Goal: Task Accomplishment & Management: Use online tool/utility

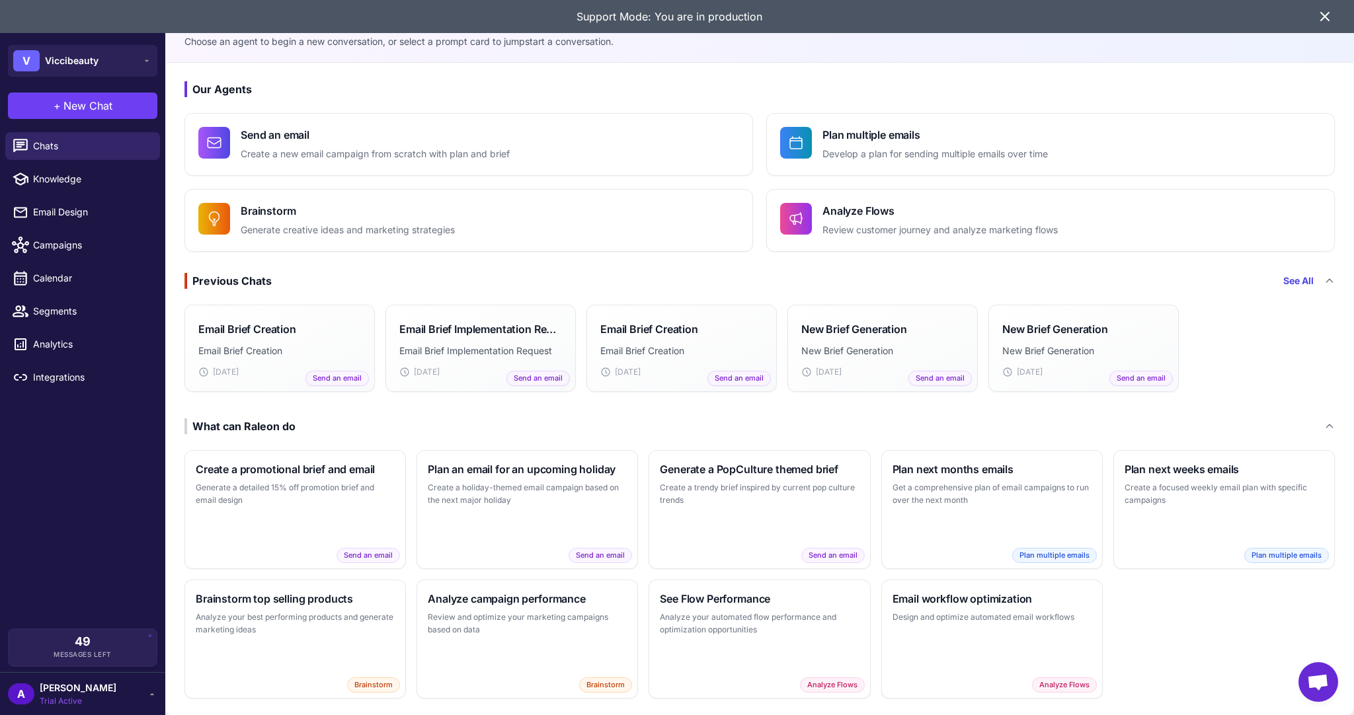
click at [672, 9] on icon at bounding box center [1325, 17] width 16 height 16
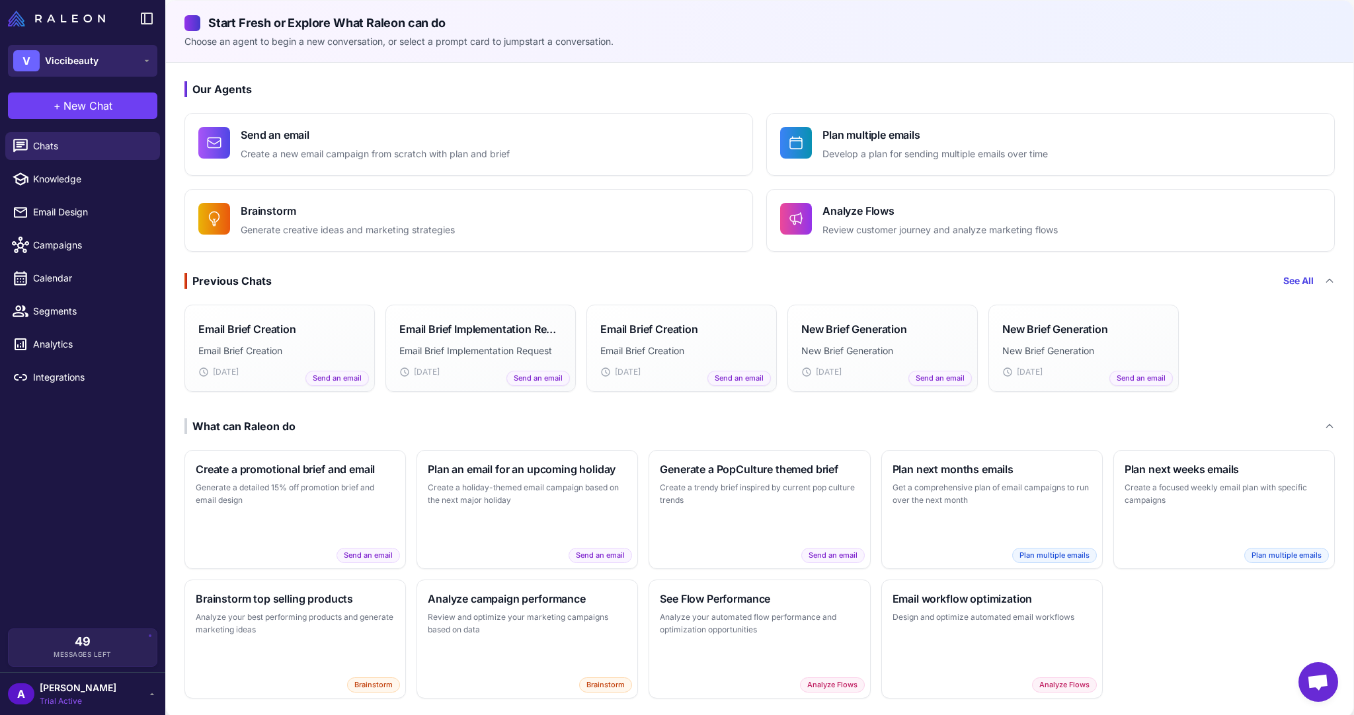
click at [97, 54] on span "Viccibeauty" at bounding box center [72, 61] width 54 height 15
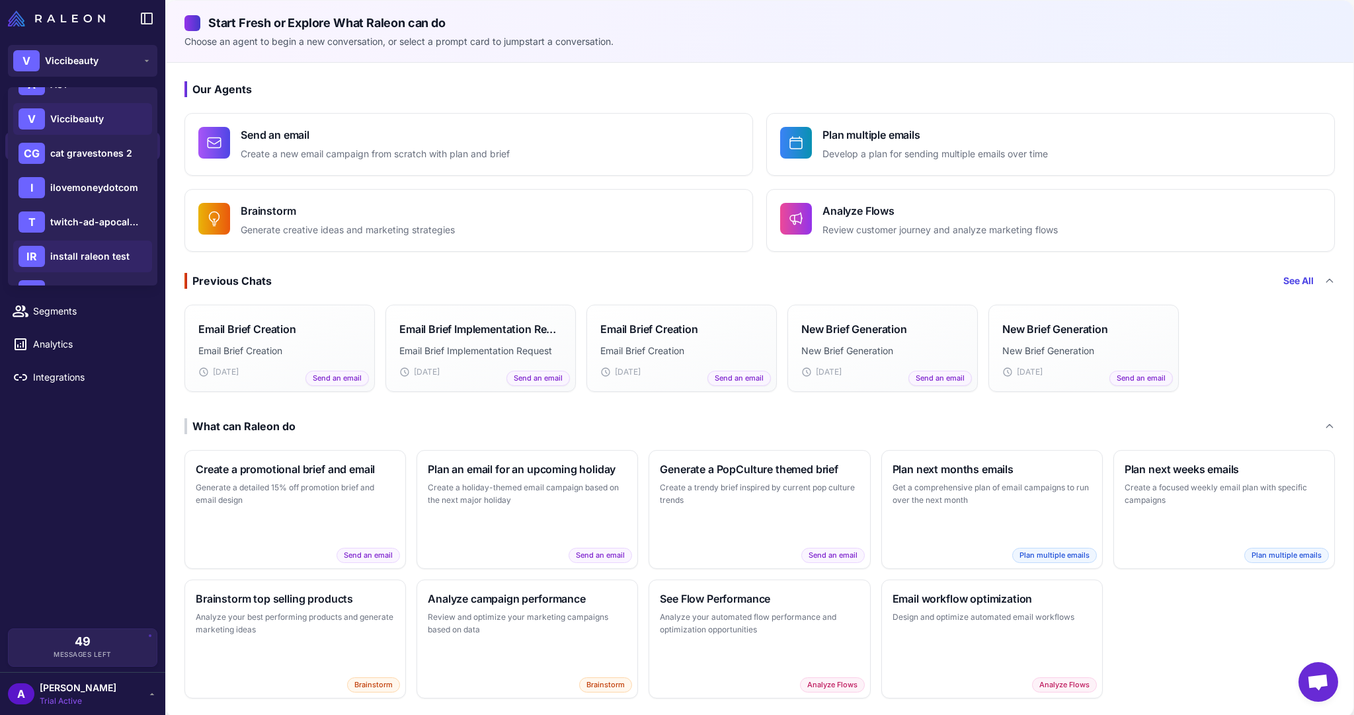
scroll to position [87, 0]
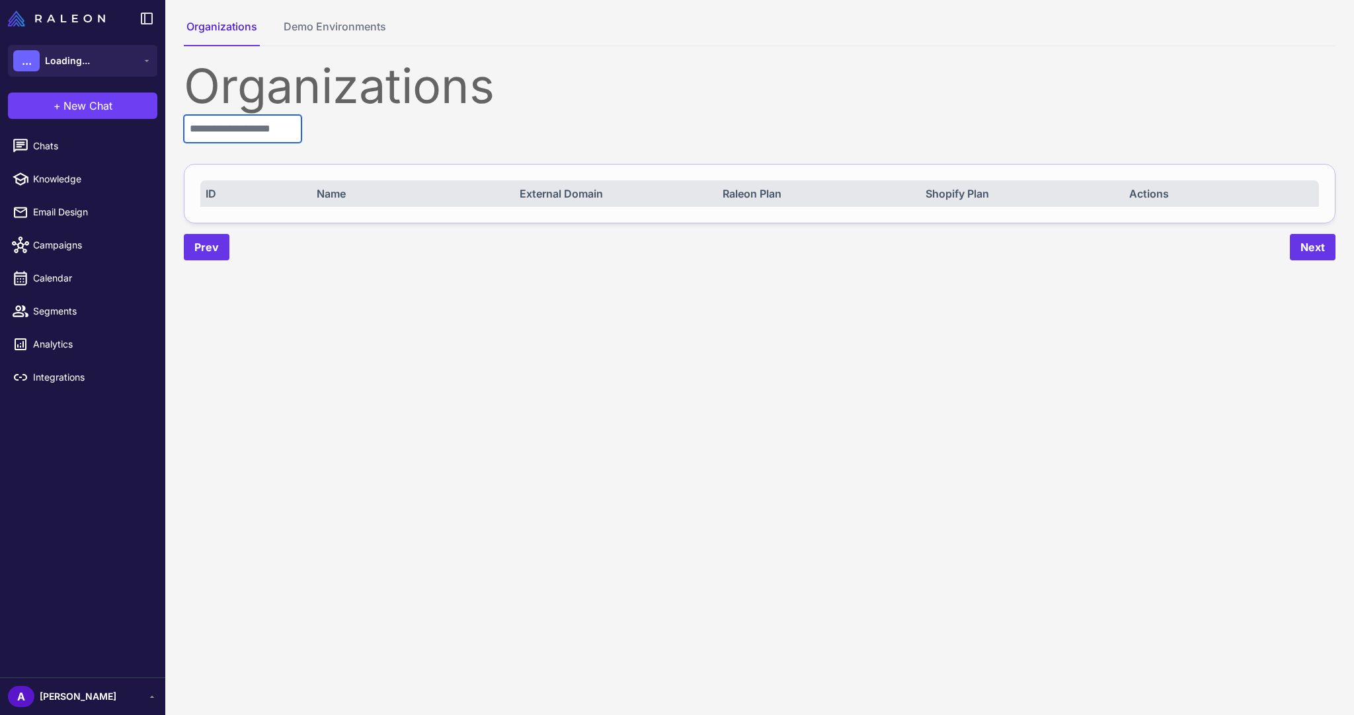
click at [251, 127] on input "text" at bounding box center [243, 129] width 118 height 28
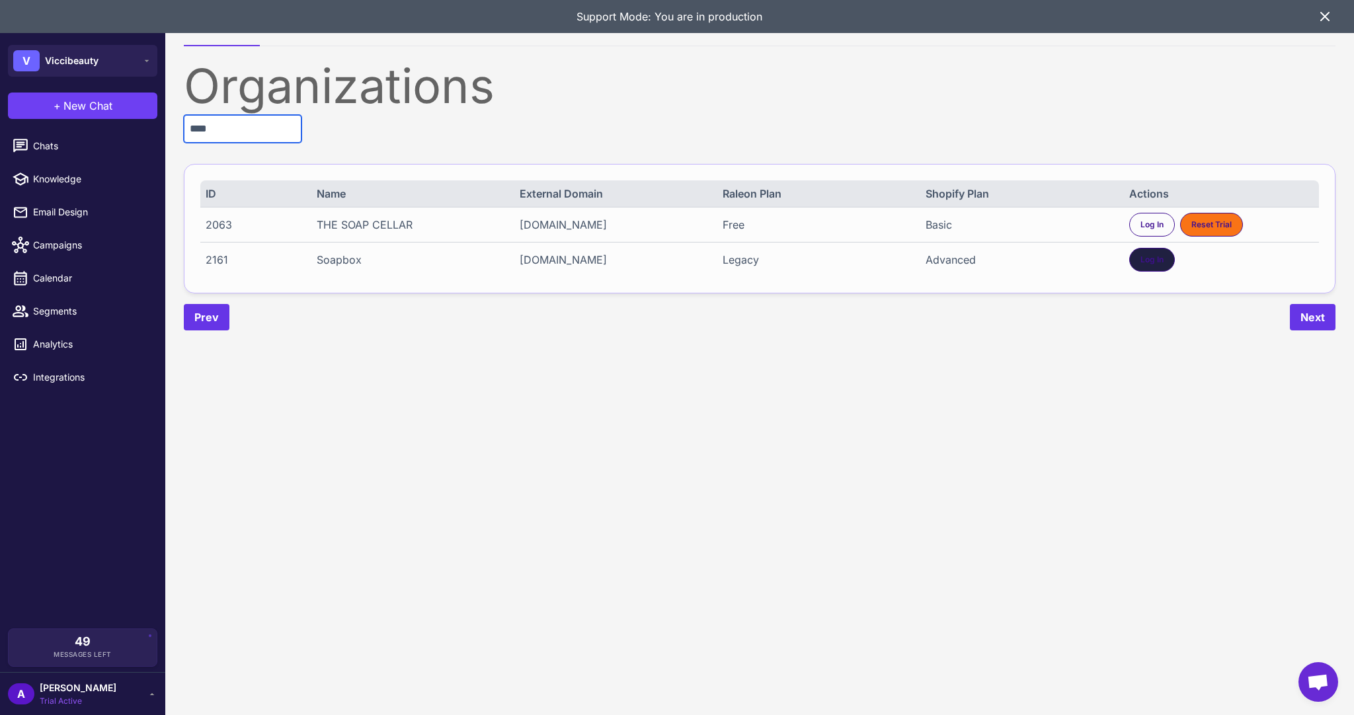
type input "****"
click at [1140, 262] on span "Log In" at bounding box center [1151, 260] width 23 height 12
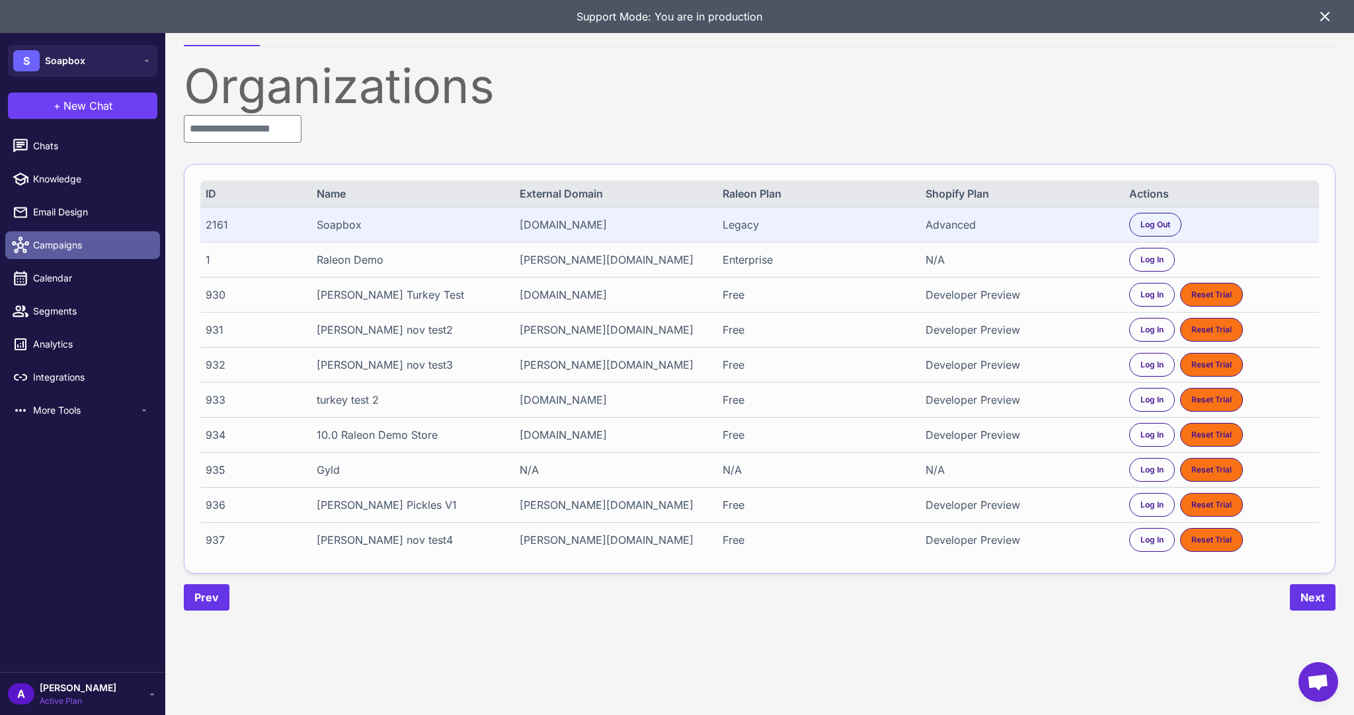
click at [59, 237] on link "Campaigns" at bounding box center [82, 245] width 155 height 28
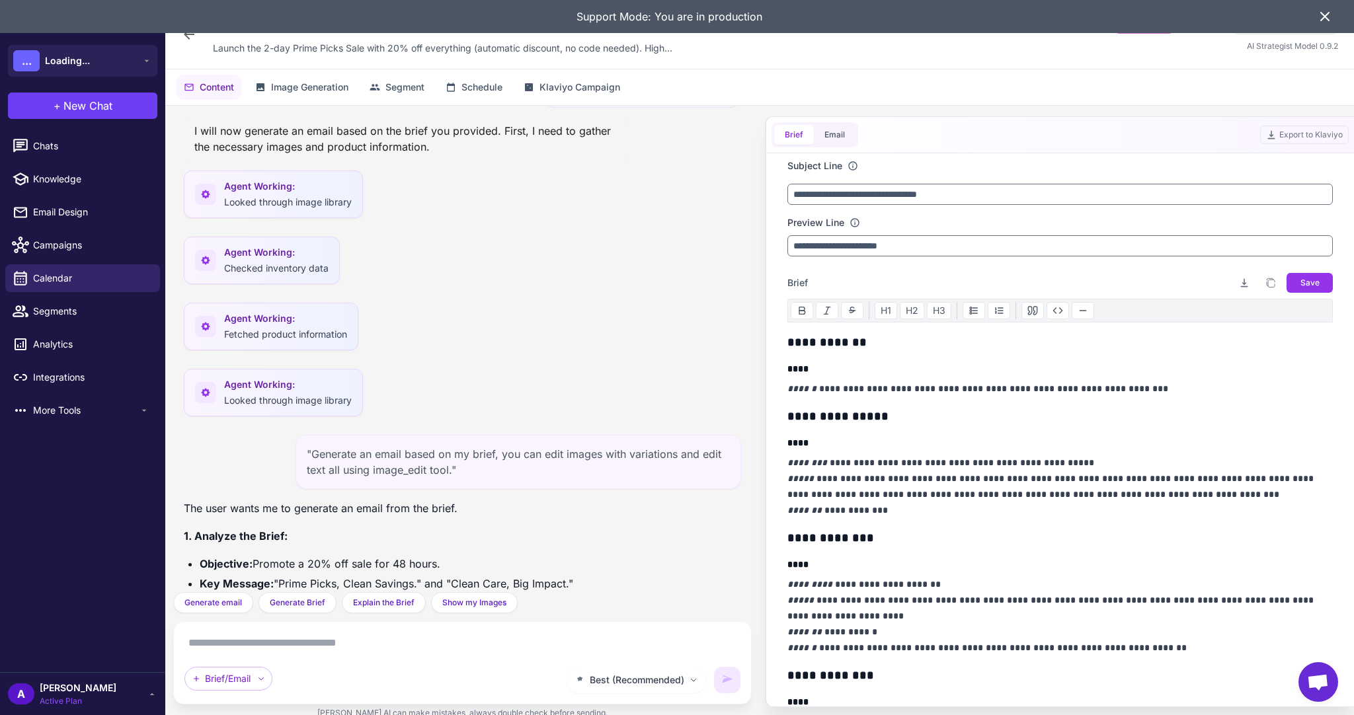
scroll to position [25183, 0]
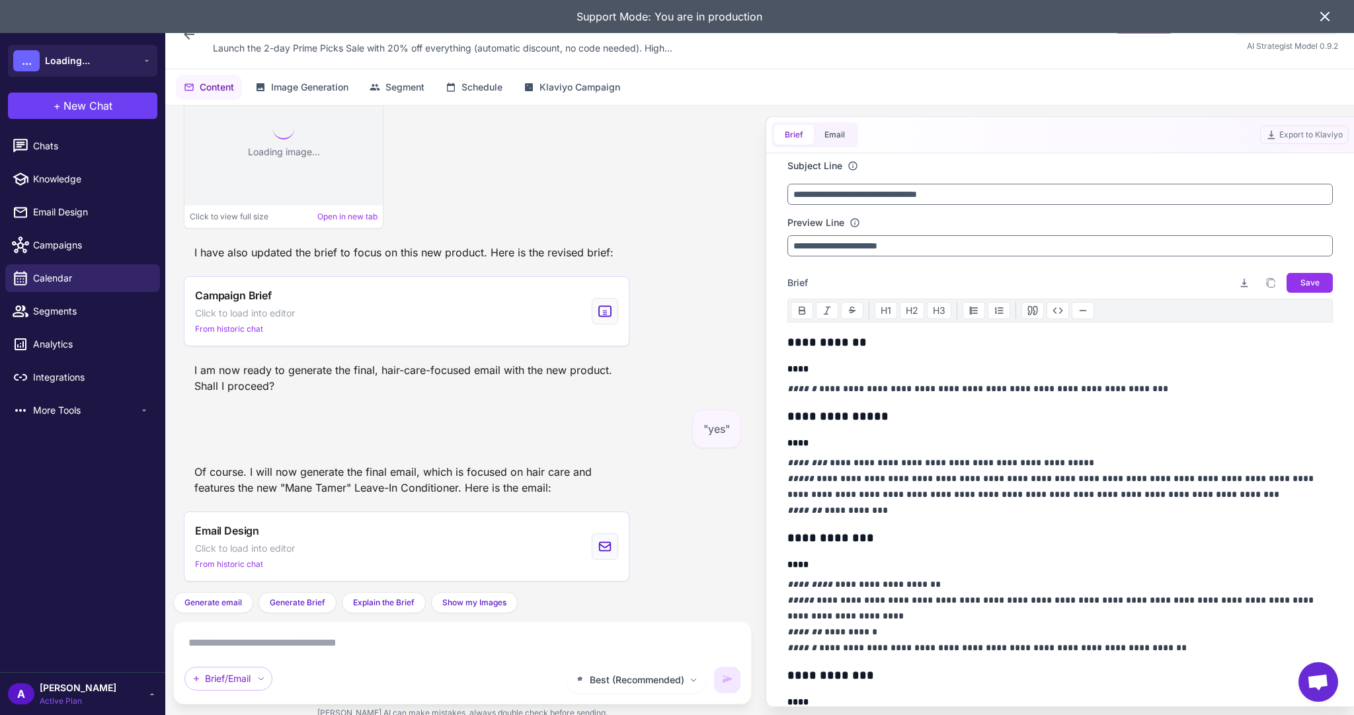
click at [558, 102] on div "Content Image Generation Segment Schedule Klaviyo Campaign" at bounding box center [759, 87] width 1188 height 36
click at [566, 90] on span "Klaviyo Campaign" at bounding box center [579, 87] width 81 height 15
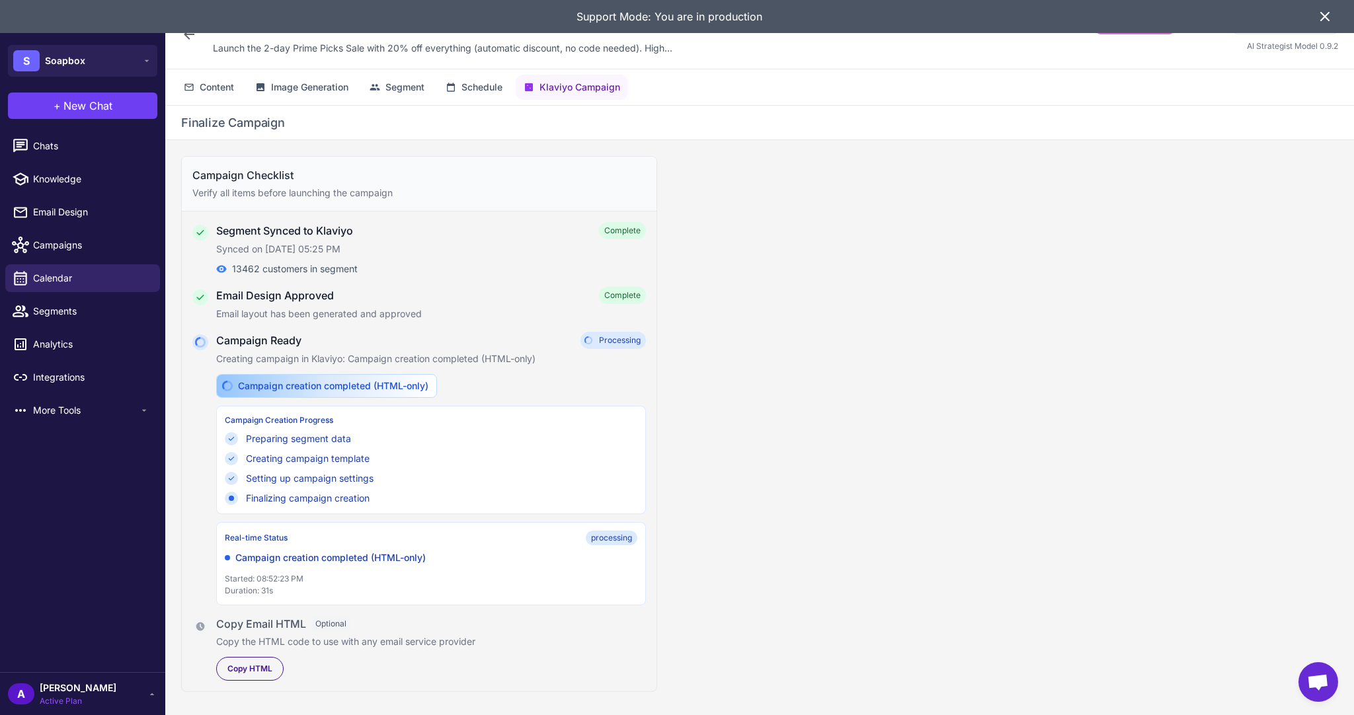
drag, startPoint x: 1321, startPoint y: 11, endPoint x: 1177, endPoint y: 34, distance: 145.4
click at [1321, 11] on icon at bounding box center [1325, 17] width 16 height 16
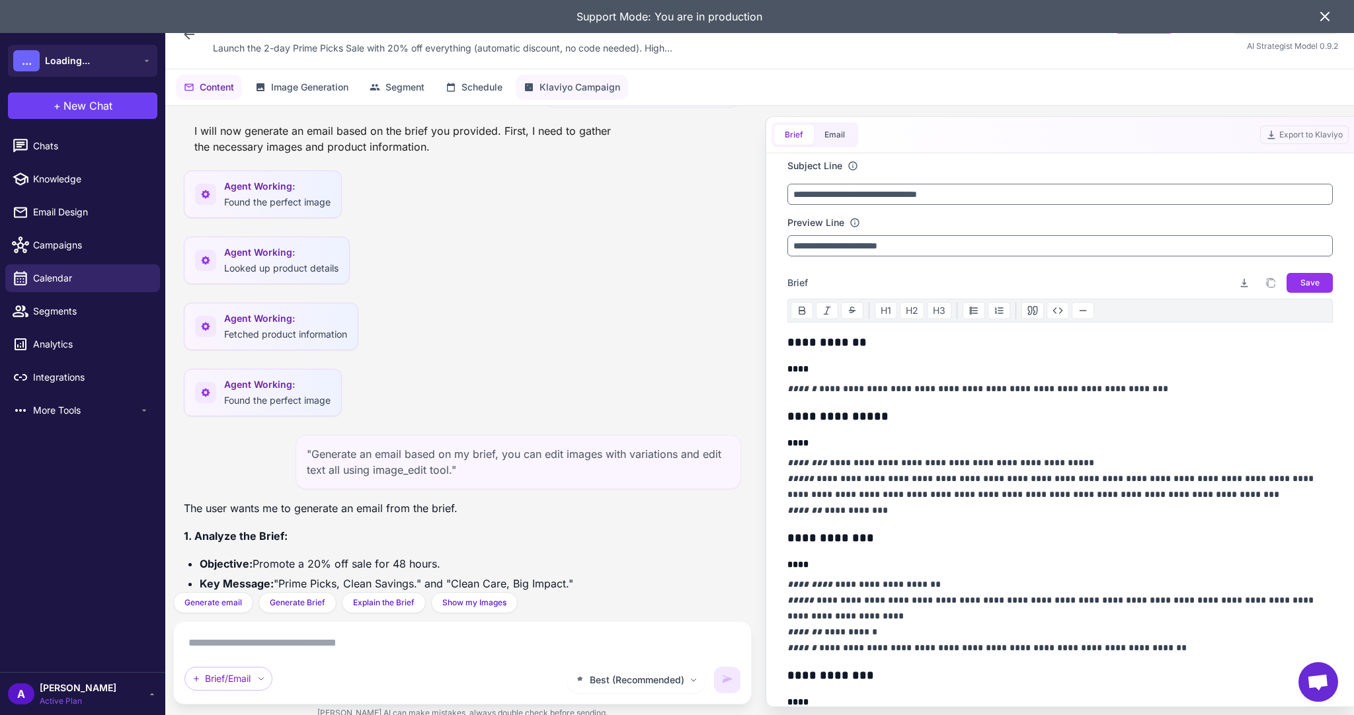
scroll to position [25183, 0]
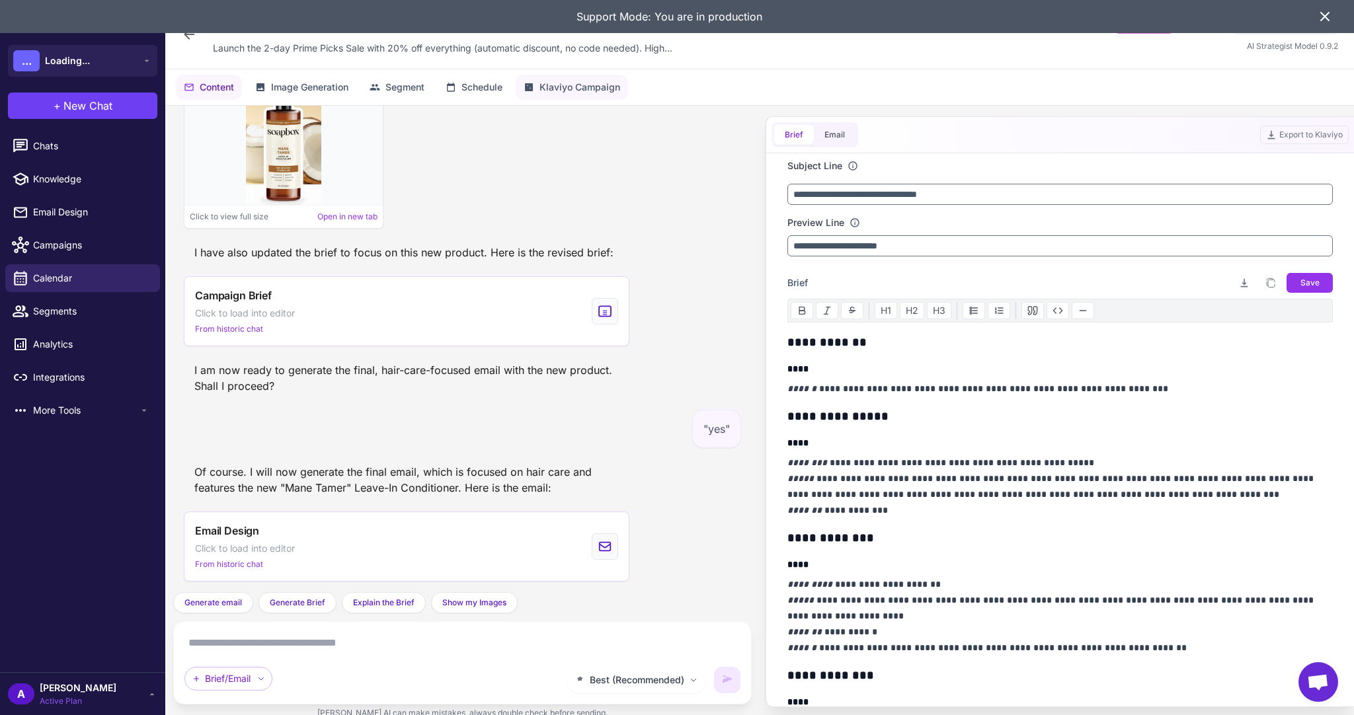
click at [574, 77] on button "Klaviyo Campaign" at bounding box center [572, 87] width 112 height 25
